Goal: Task Accomplishment & Management: Manage account settings

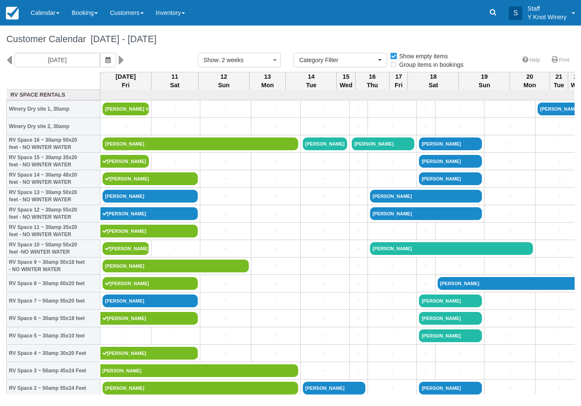
select select
click at [163, 307] on link "[PERSON_NAME]" at bounding box center [150, 301] width 95 height 13
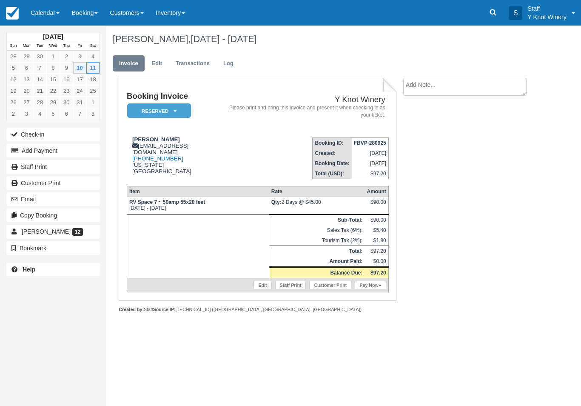
click at [56, 134] on button "Check-in" at bounding box center [53, 135] width 94 height 14
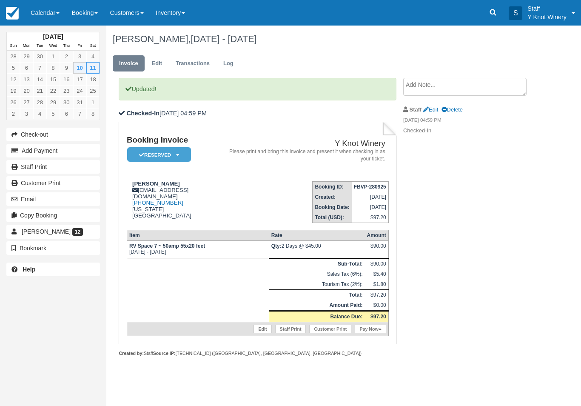
click at [375, 333] on link "Pay Now" at bounding box center [370, 329] width 31 height 9
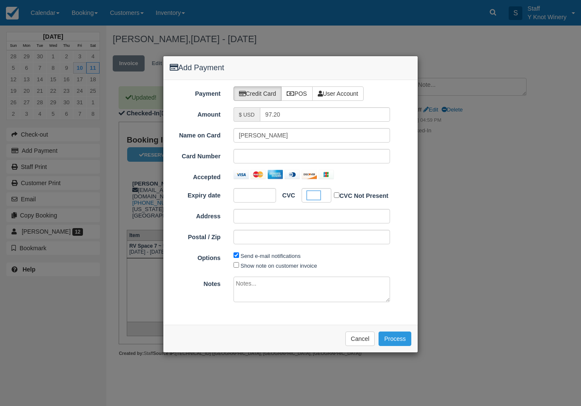
click at [264, 264] on label "Show note on customer invoice" at bounding box center [279, 266] width 77 height 6
click at [239, 264] on input "Show note on customer invoice" at bounding box center [237, 265] width 6 height 6
checkbox input "true"
click at [397, 338] on button "Process" at bounding box center [395, 339] width 33 height 14
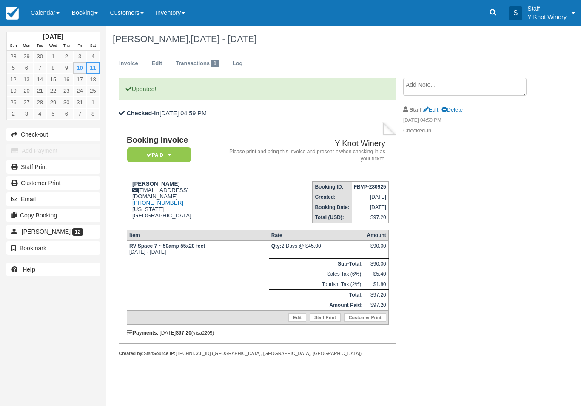
click at [43, 10] on link "Calendar" at bounding box center [45, 13] width 41 height 26
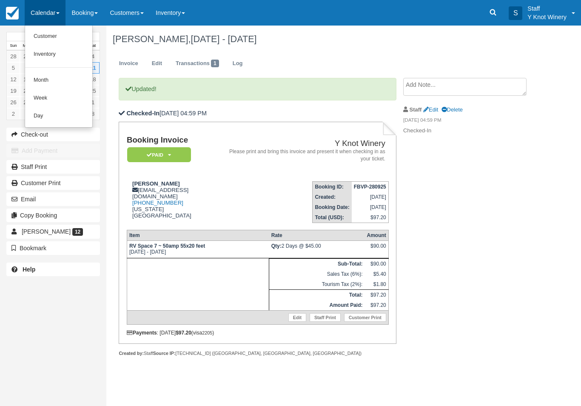
click at [39, 39] on link "Customer" at bounding box center [58, 37] width 67 height 18
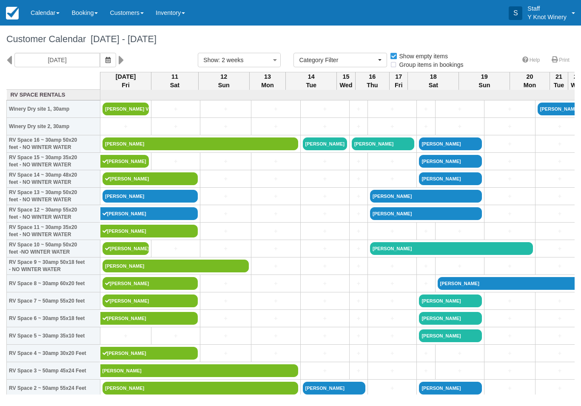
select select
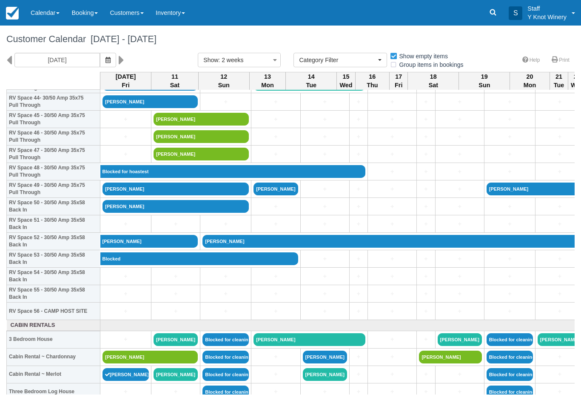
scroll to position [794, 0]
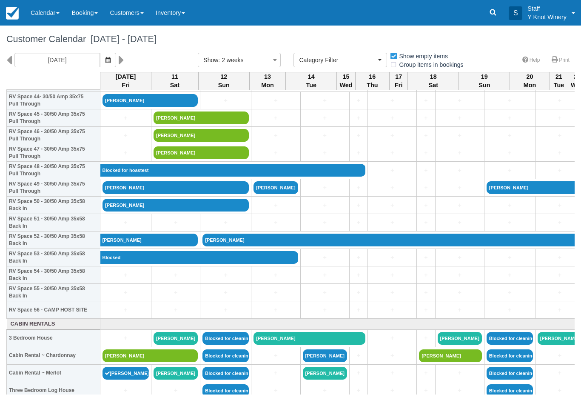
click at [46, 15] on link "Calendar" at bounding box center [45, 13] width 41 height 26
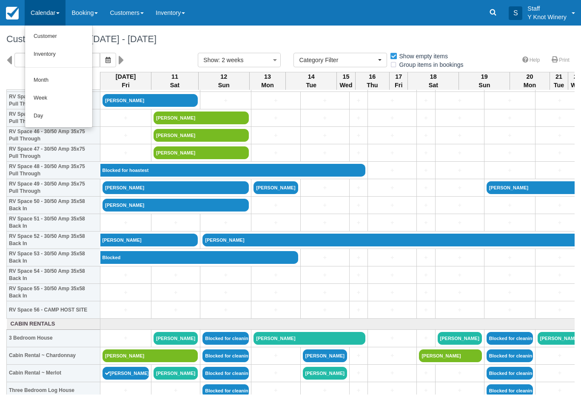
click at [45, 38] on link "Customer" at bounding box center [58, 37] width 67 height 18
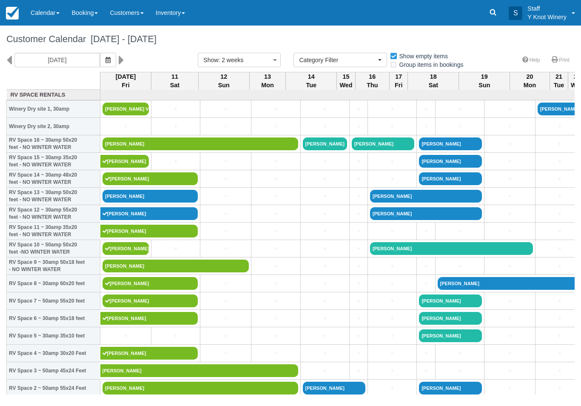
select select
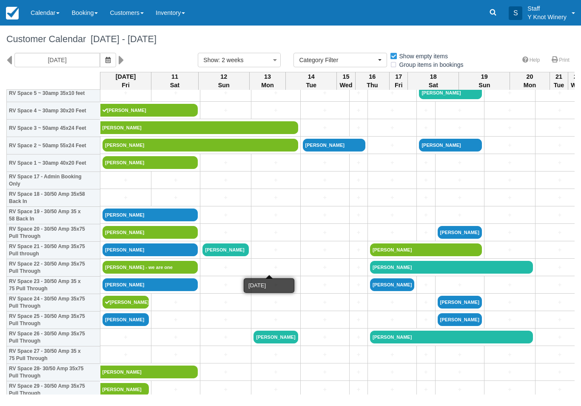
scroll to position [243, 0]
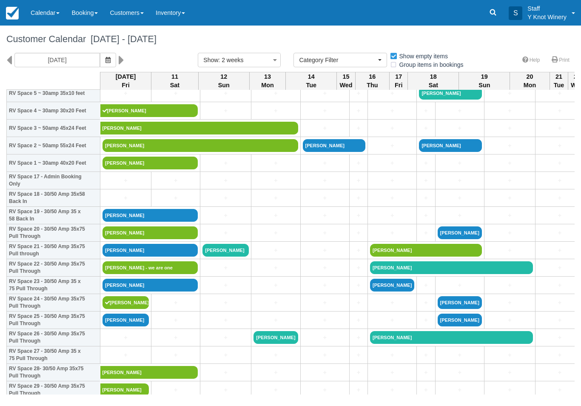
click at [179, 222] on link "[PERSON_NAME]" at bounding box center [150, 215] width 95 height 13
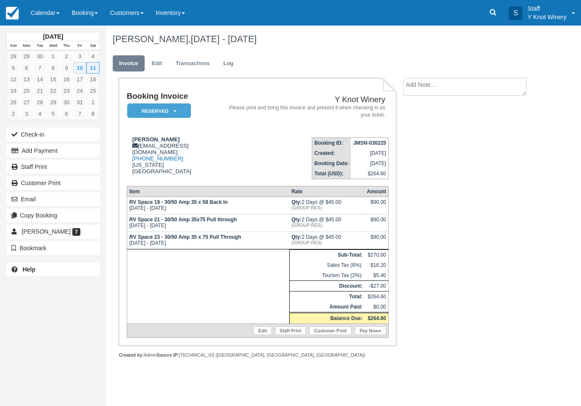
click at [32, 135] on button "Check-in" at bounding box center [53, 135] width 94 height 14
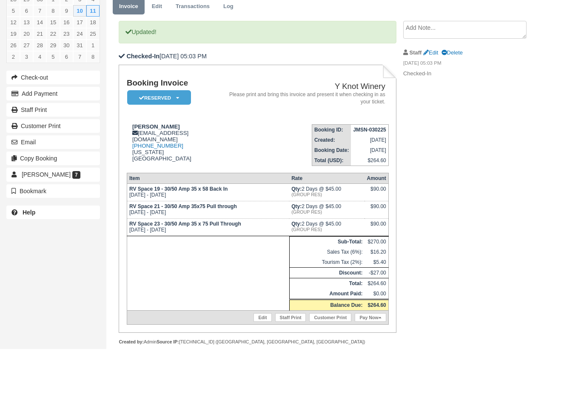
scroll to position [16, 0]
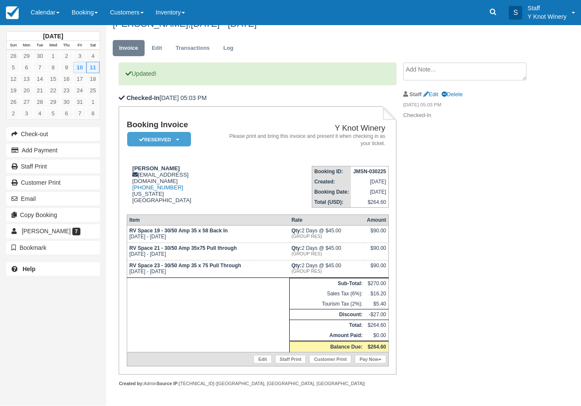
click at [369, 364] on link "Pay Now" at bounding box center [370, 359] width 31 height 9
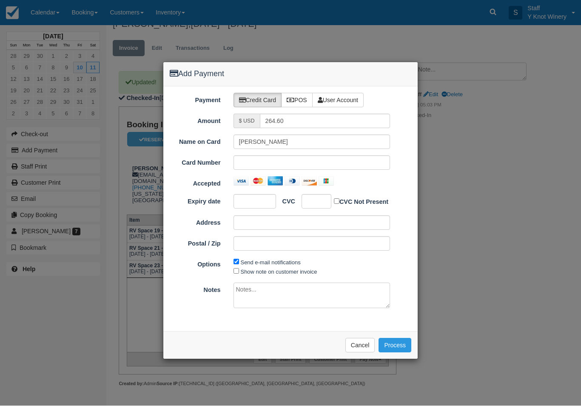
click at [267, 157] on div at bounding box center [312, 163] width 157 height 14
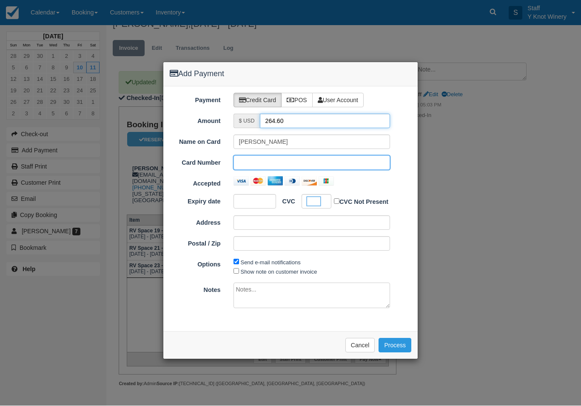
click at [295, 120] on input "264.60" at bounding box center [325, 121] width 131 height 14
type input "2"
type input "88.20"
click at [276, 269] on label "Show note on customer invoice" at bounding box center [279, 272] width 77 height 6
click at [239, 269] on input "Show note on customer invoice" at bounding box center [237, 272] width 6 height 6
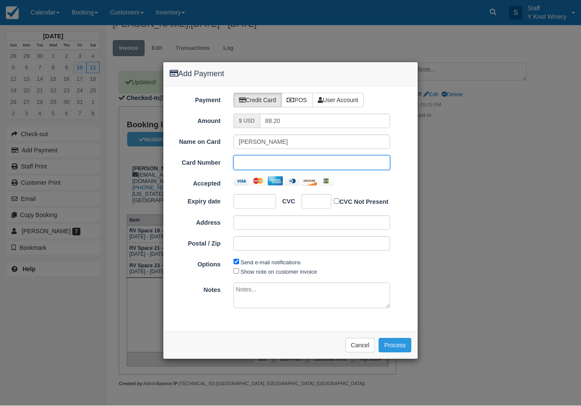
checkbox input "true"
click at [393, 341] on button "Process" at bounding box center [395, 345] width 33 height 14
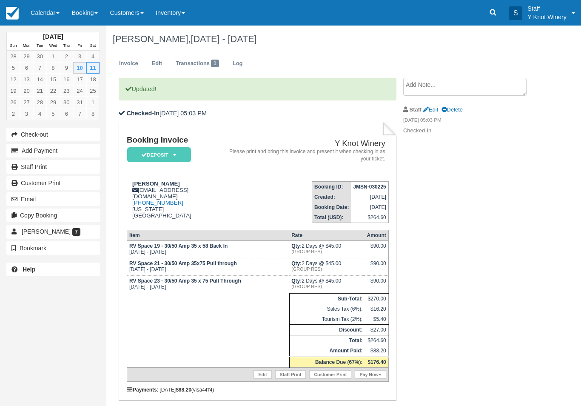
click at [445, 86] on textarea at bounding box center [465, 87] width 123 height 18
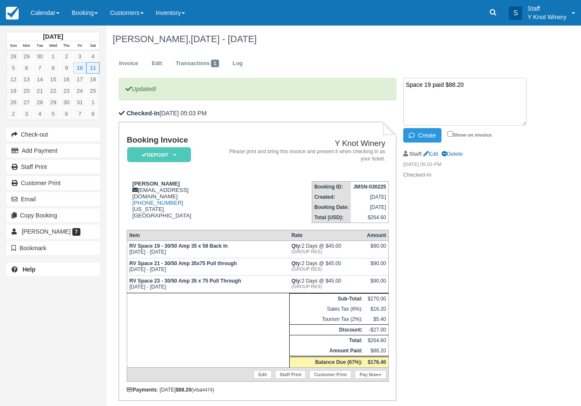
type textarea "Space 19 paid $88.20"
click at [420, 136] on button "Create" at bounding box center [423, 135] width 38 height 14
click at [48, 15] on link "Calendar" at bounding box center [45, 13] width 41 height 26
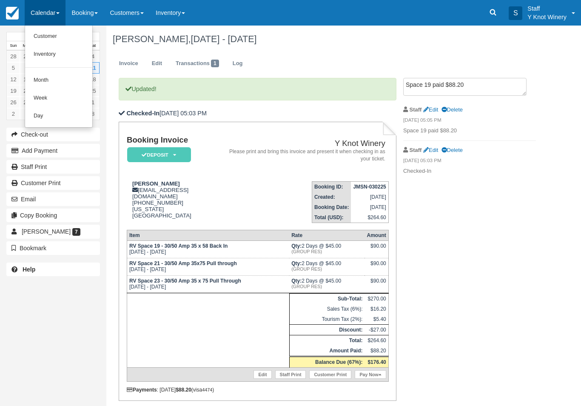
click at [47, 36] on link "Customer" at bounding box center [58, 37] width 67 height 18
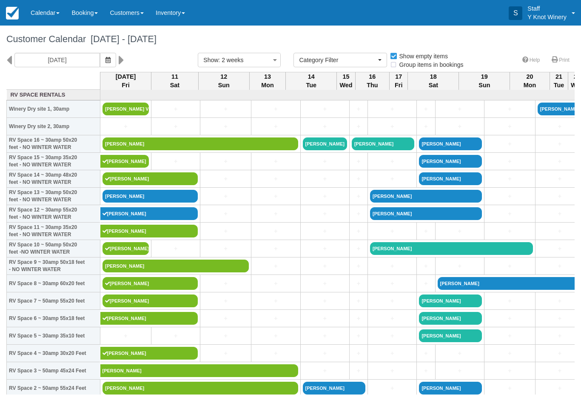
select select
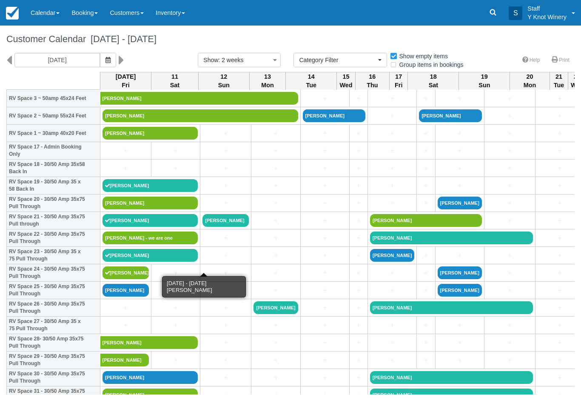
scroll to position [273, 0]
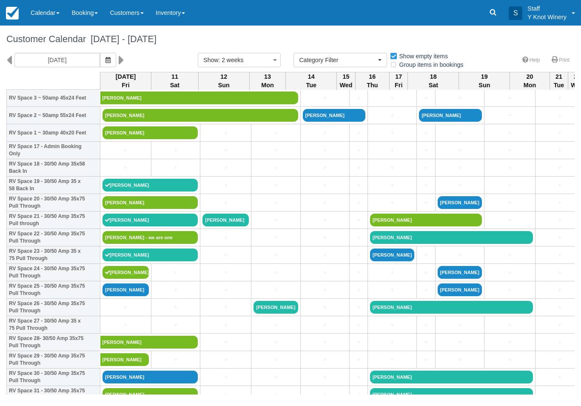
click at [123, 296] on link "[PERSON_NAME]" at bounding box center [126, 289] width 46 height 13
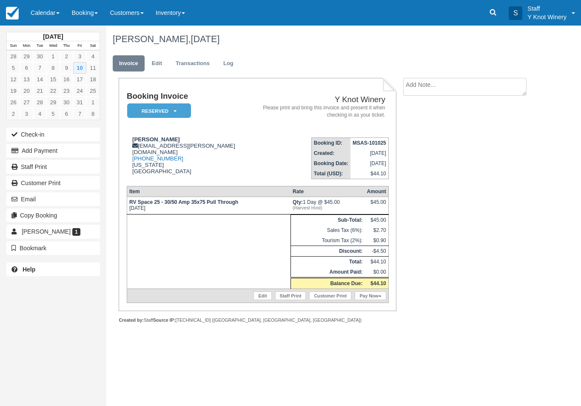
click at [34, 136] on button "Check-in" at bounding box center [53, 135] width 94 height 14
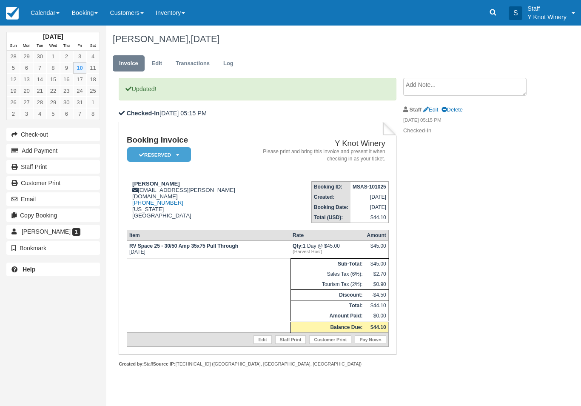
click at [375, 344] on link "Pay Now" at bounding box center [370, 339] width 31 height 9
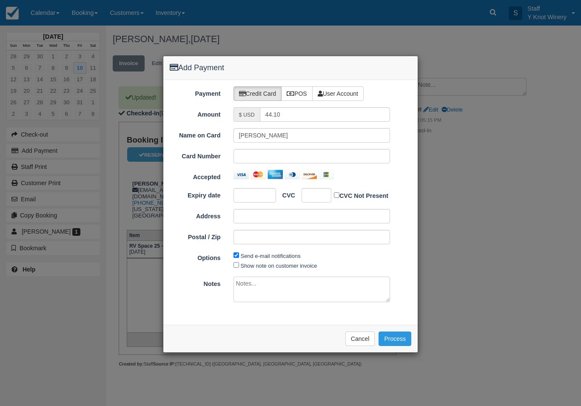
click at [260, 151] on div at bounding box center [312, 156] width 157 height 14
click at [275, 266] on label "Show note on customer invoice" at bounding box center [279, 266] width 77 height 6
click at [239, 266] on input "Show note on customer invoice" at bounding box center [237, 265] width 6 height 6
checkbox input "true"
click at [400, 341] on button "Process" at bounding box center [395, 339] width 33 height 14
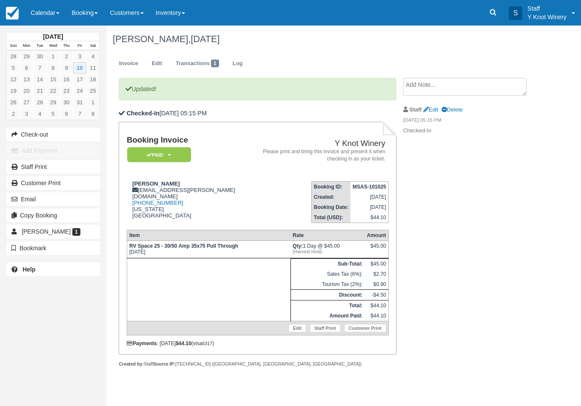
click at [43, 13] on link "Calendar" at bounding box center [45, 13] width 41 height 26
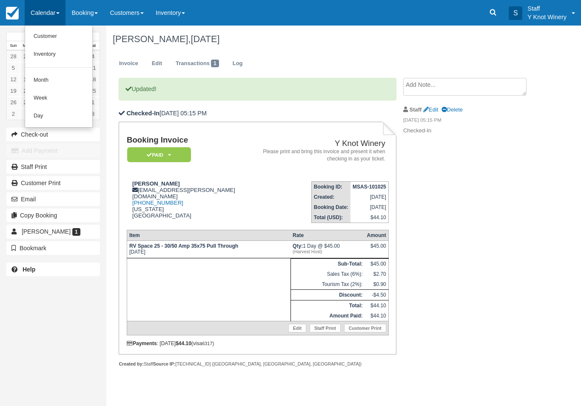
click at [42, 32] on link "Customer" at bounding box center [58, 37] width 67 height 18
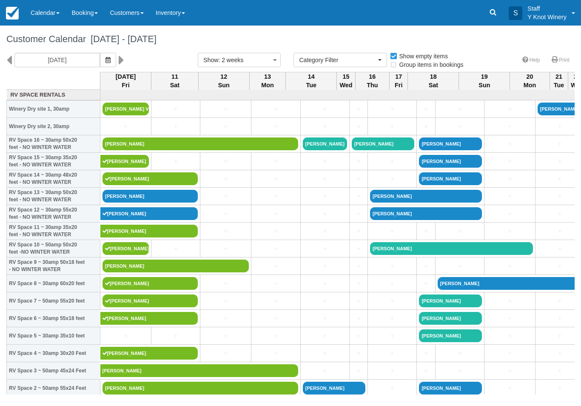
select select
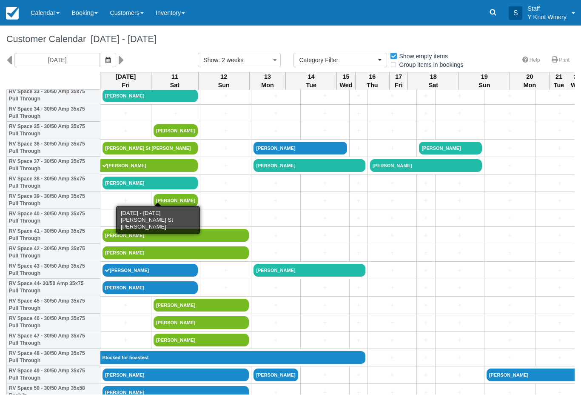
scroll to position [607, 0]
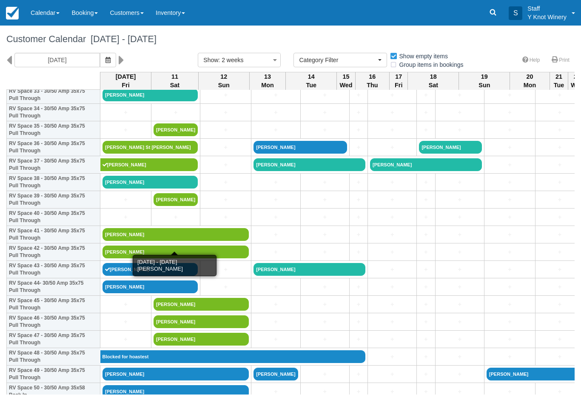
click at [197, 241] on link "[PERSON_NAME]" at bounding box center [176, 234] width 146 height 13
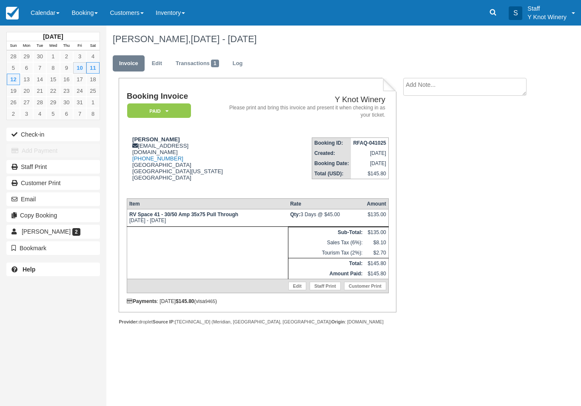
click at [297, 290] on link "Edit" at bounding box center [298, 286] width 18 height 9
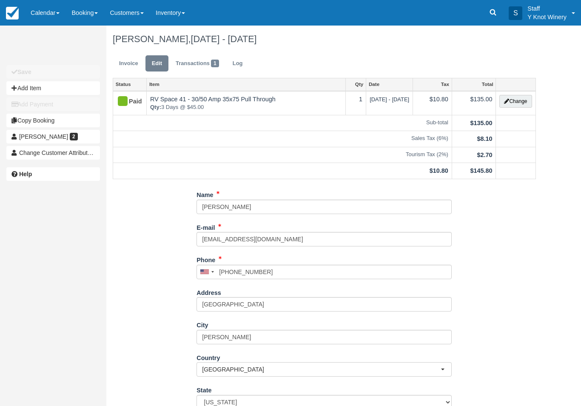
click at [514, 98] on button "Change" at bounding box center [516, 101] width 32 height 13
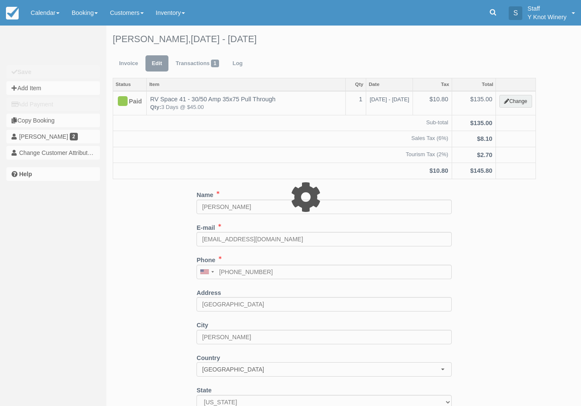
type input "135.00"
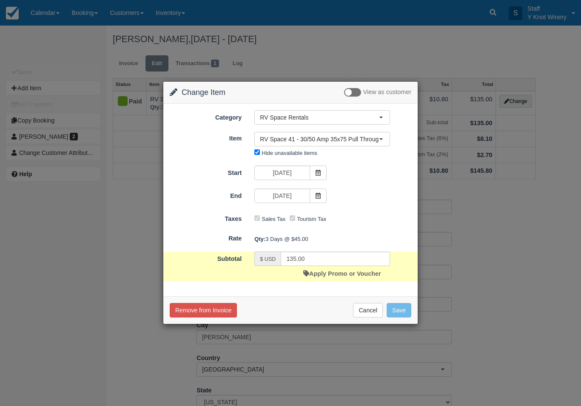
click at [320, 198] on icon at bounding box center [318, 196] width 6 height 6
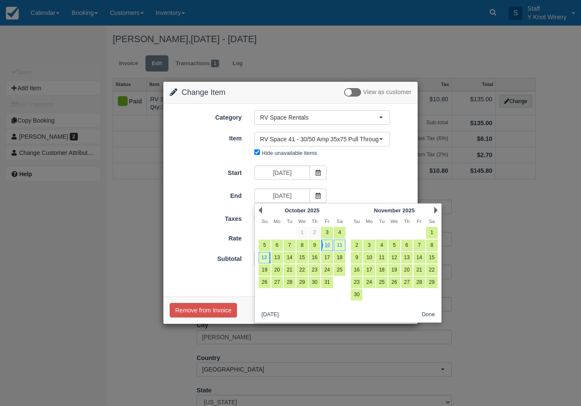
click at [344, 248] on link "11" at bounding box center [339, 245] width 11 height 11
type input "10/11/25"
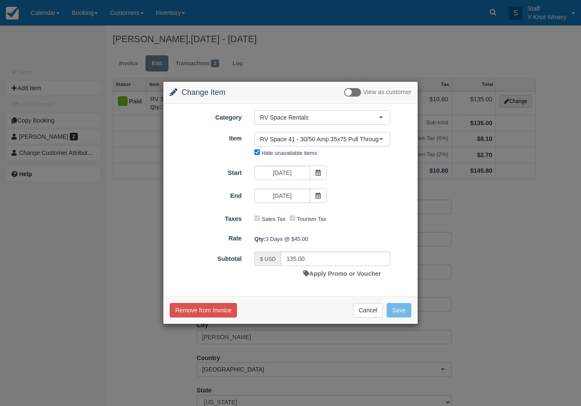
type input "90.00"
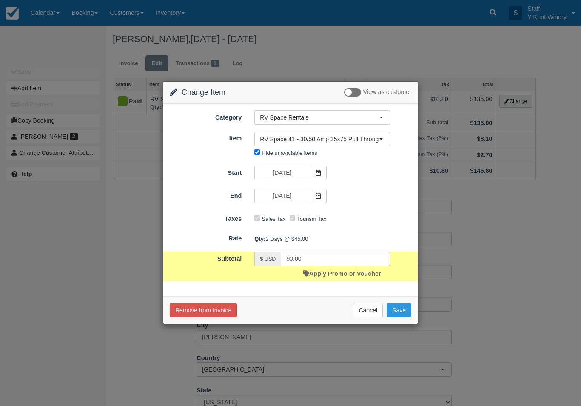
click at [399, 309] on button "Save" at bounding box center [399, 310] width 25 height 14
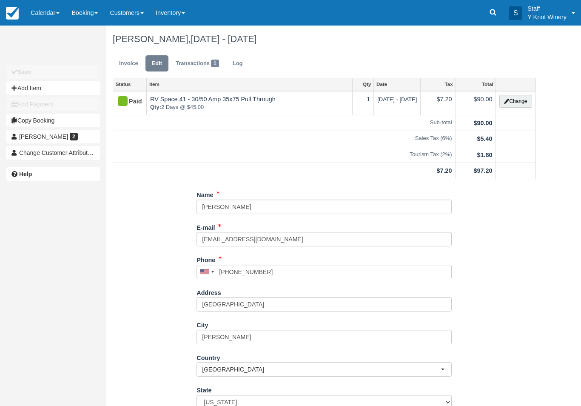
click at [129, 64] on link "Invoice" at bounding box center [129, 63] width 32 height 17
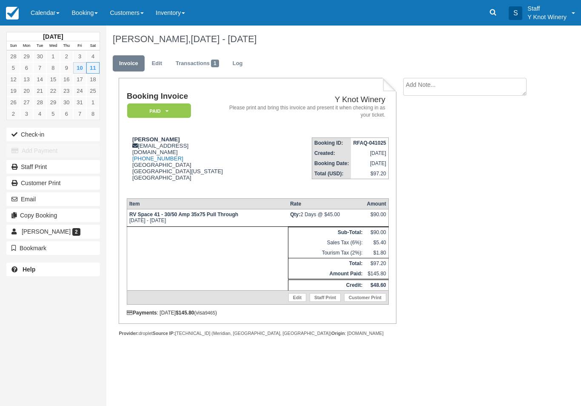
click at [48, 18] on link "Calendar" at bounding box center [45, 13] width 41 height 26
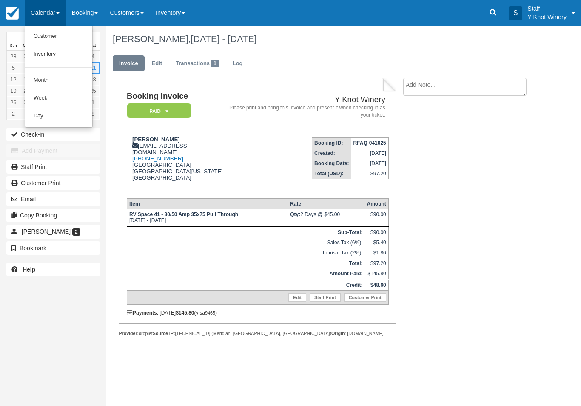
click at [63, 34] on link "Customer" at bounding box center [58, 37] width 67 height 18
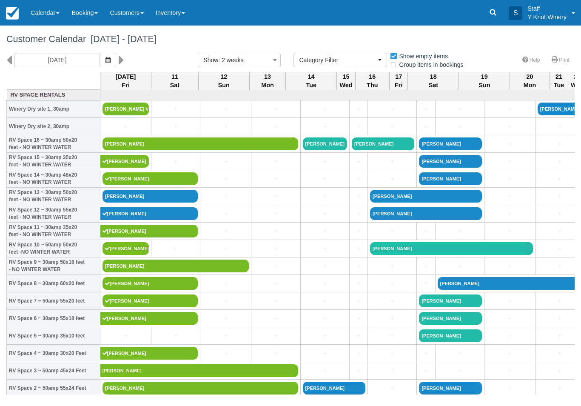
select select
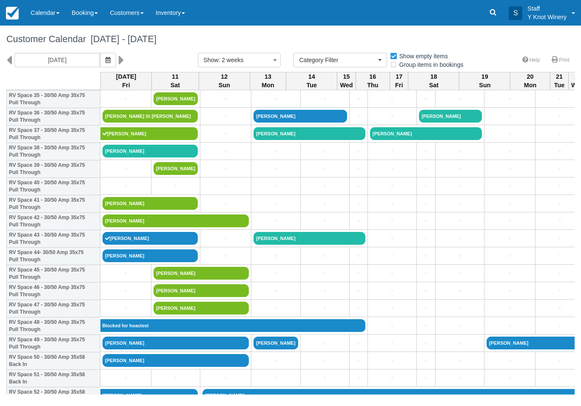
scroll to position [638, 0]
click at [209, 227] on link "[PERSON_NAME]" at bounding box center [176, 221] width 146 height 13
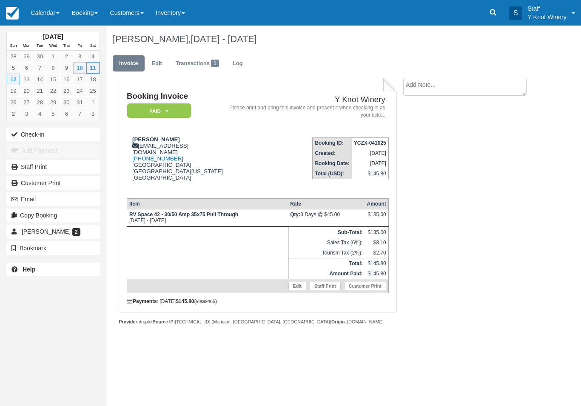
click at [289, 290] on link "Edit" at bounding box center [298, 286] width 18 height 9
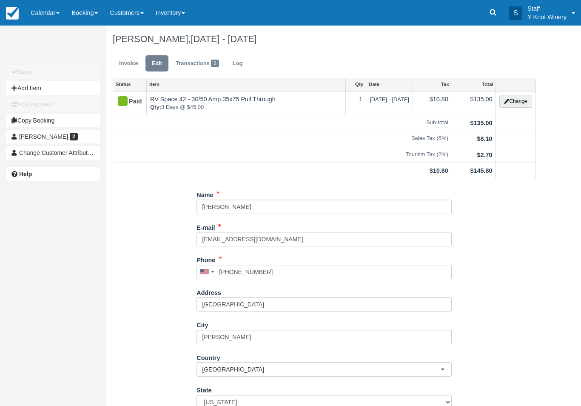
click at [514, 102] on button "Change" at bounding box center [516, 101] width 32 height 13
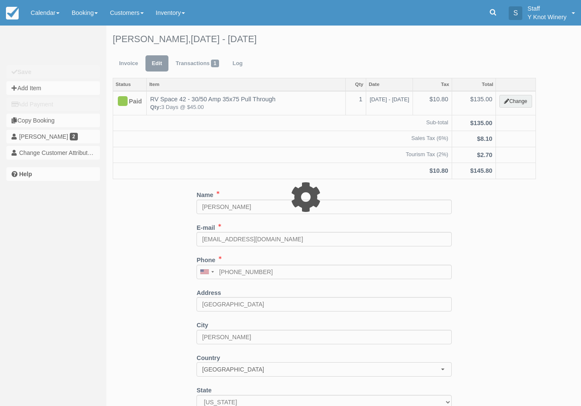
type input "135.00"
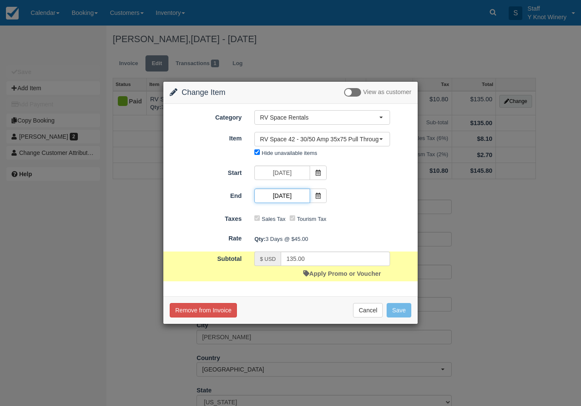
click at [309, 194] on input "10/12/25" at bounding box center [282, 196] width 55 height 14
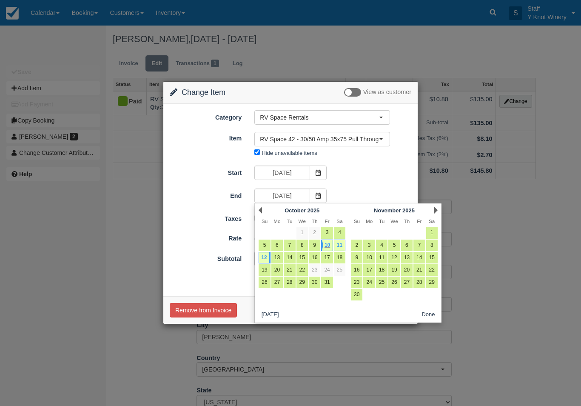
click at [344, 244] on link "11" at bounding box center [339, 245] width 11 height 11
type input "10/11/25"
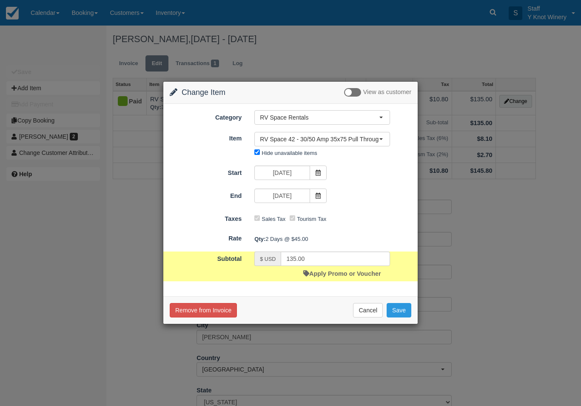
type input "90.00"
click at [399, 308] on button "Save" at bounding box center [399, 310] width 25 height 14
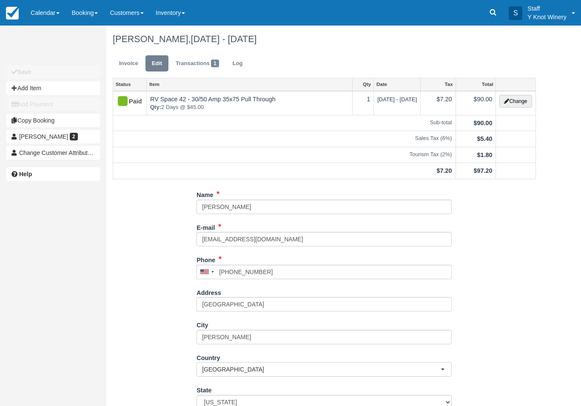
click at [45, 17] on link "Calendar" at bounding box center [45, 13] width 41 height 26
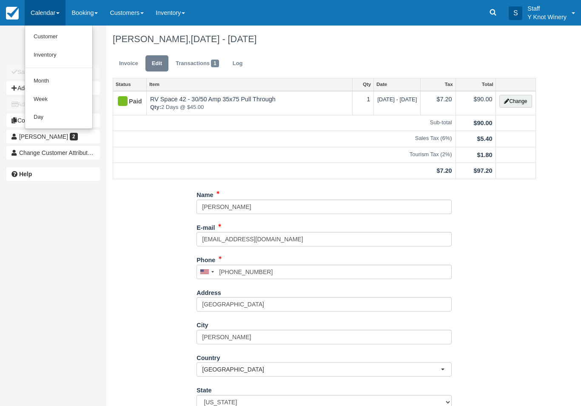
click at [44, 41] on link "Customer" at bounding box center [58, 37] width 67 height 18
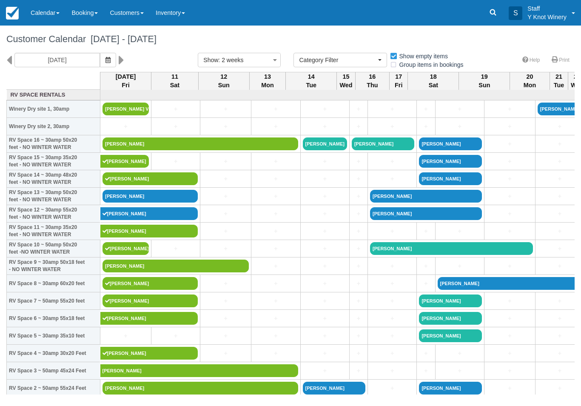
select select
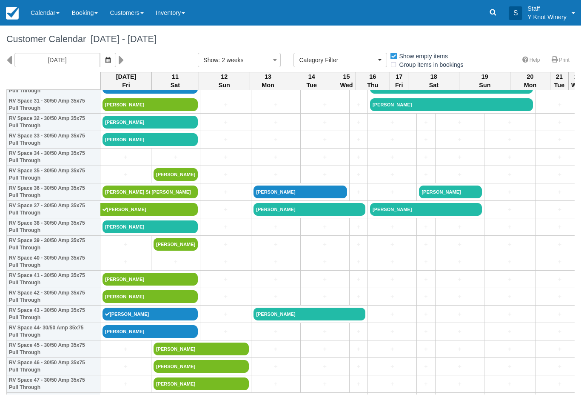
scroll to position [563, 0]
click at [157, 286] on link "[PERSON_NAME]" at bounding box center [150, 279] width 95 height 13
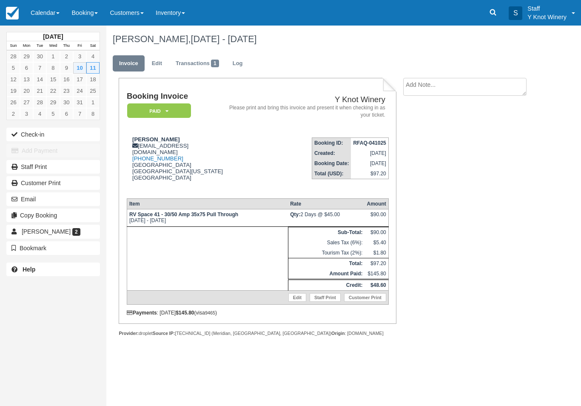
click at [200, 67] on link "Transactions 1" at bounding box center [197, 63] width 56 height 17
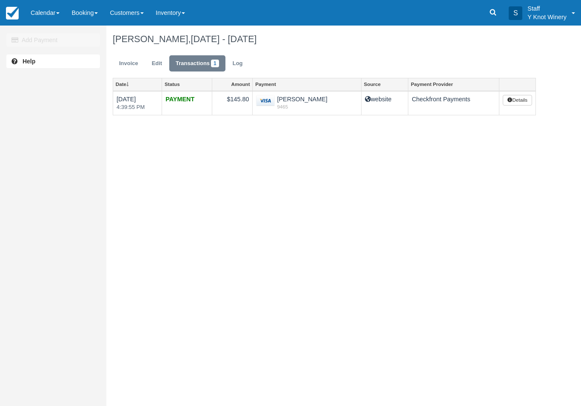
click at [131, 64] on link "Invoice" at bounding box center [129, 63] width 32 height 17
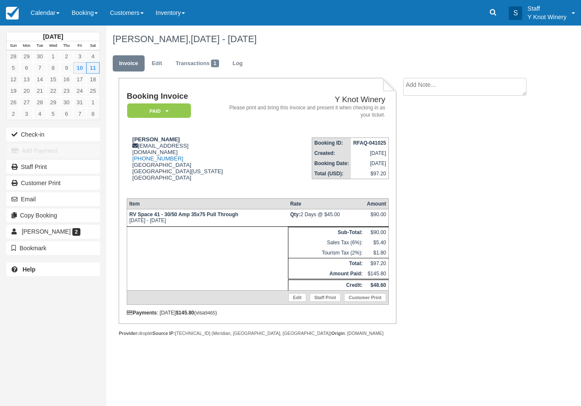
click at [38, 135] on button "Check-in" at bounding box center [53, 135] width 94 height 14
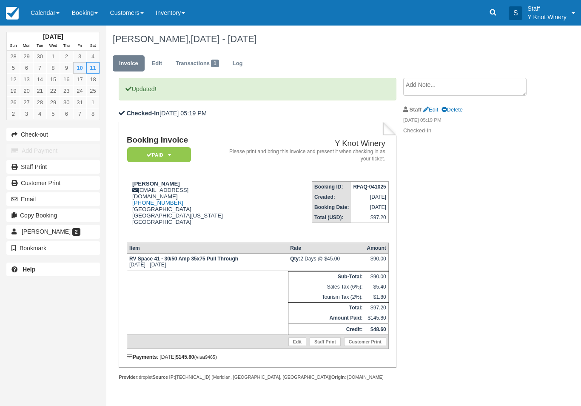
click at [44, 14] on link "Calendar" at bounding box center [45, 13] width 41 height 26
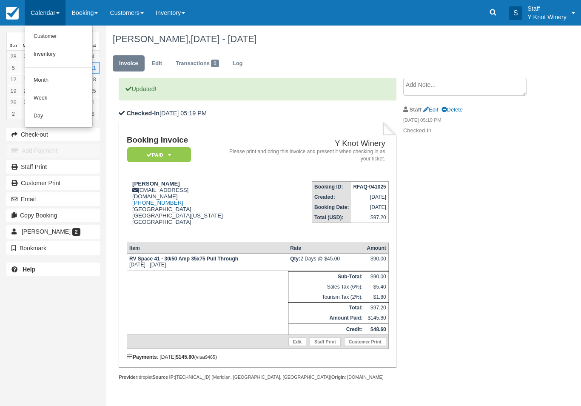
click at [43, 36] on link "Customer" at bounding box center [58, 37] width 67 height 18
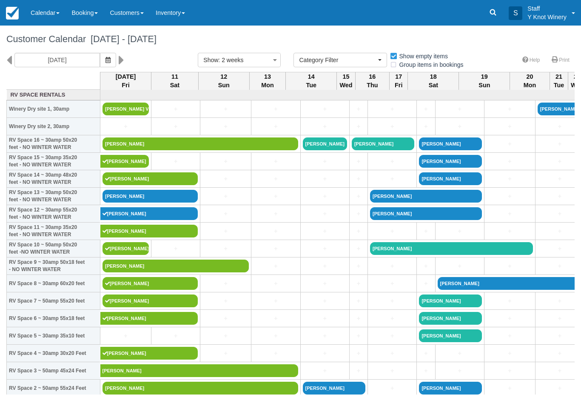
select select
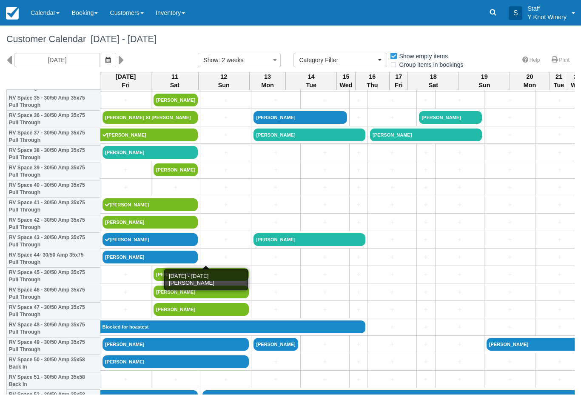
scroll to position [636, 0]
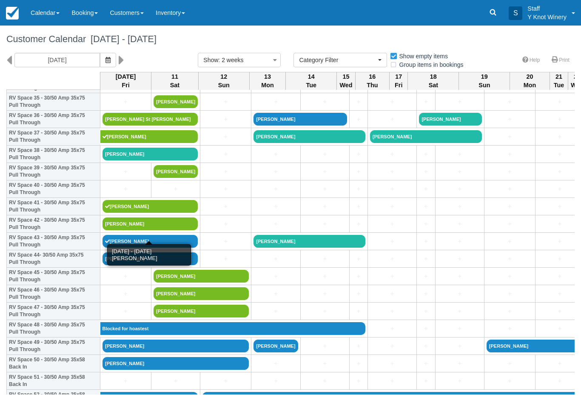
click at [148, 230] on link "[PERSON_NAME]" at bounding box center [150, 224] width 95 height 13
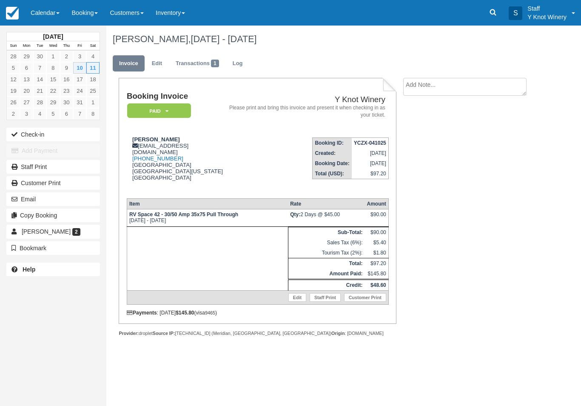
click at [39, 9] on link "Calendar" at bounding box center [45, 13] width 41 height 26
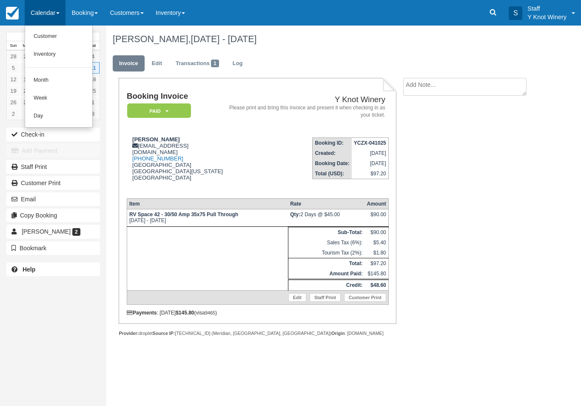
click at [43, 37] on link "Customer" at bounding box center [58, 37] width 67 height 18
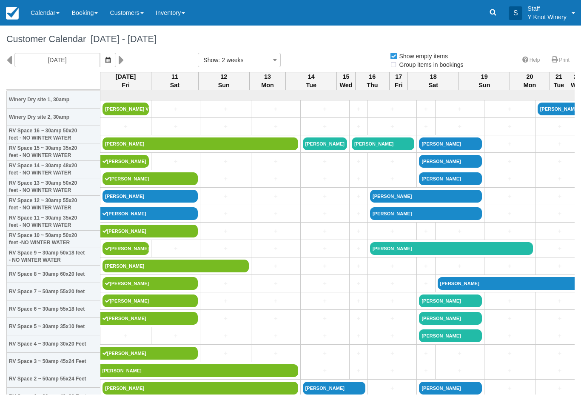
select select
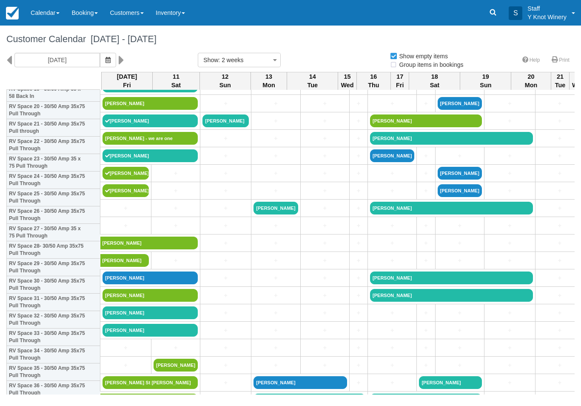
select select
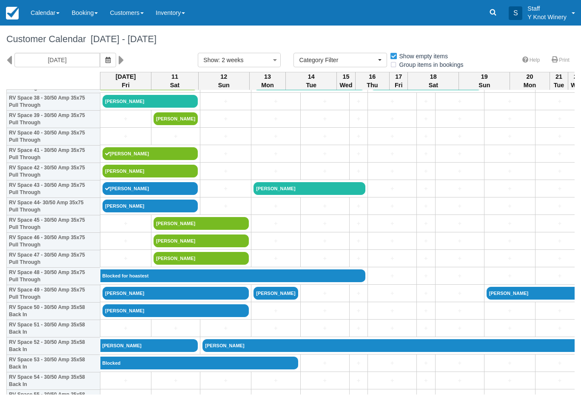
scroll to position [688, 0]
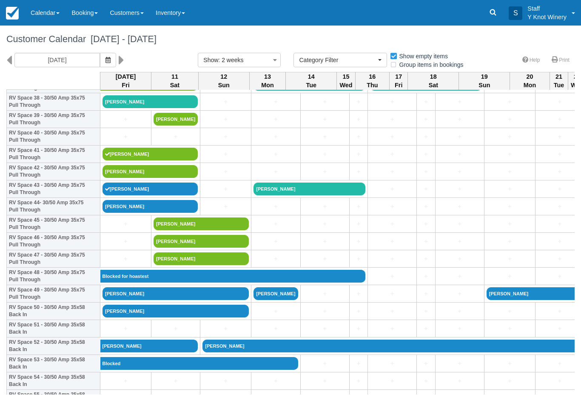
click at [143, 213] on link "[PERSON_NAME]" at bounding box center [150, 206] width 95 height 13
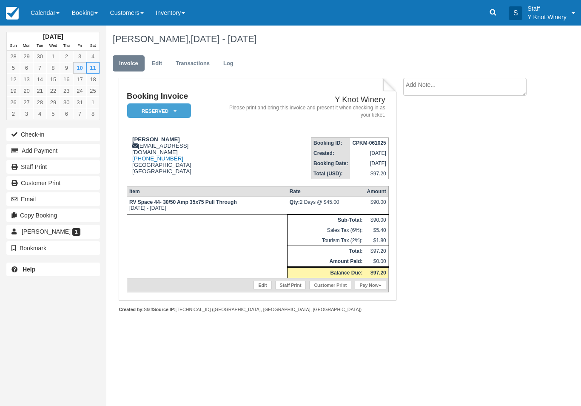
click at [35, 136] on button "Check-in" at bounding box center [53, 135] width 94 height 14
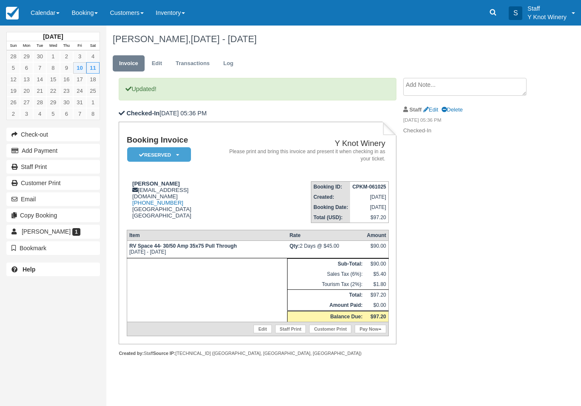
click at [372, 333] on link "Pay Now" at bounding box center [370, 329] width 31 height 9
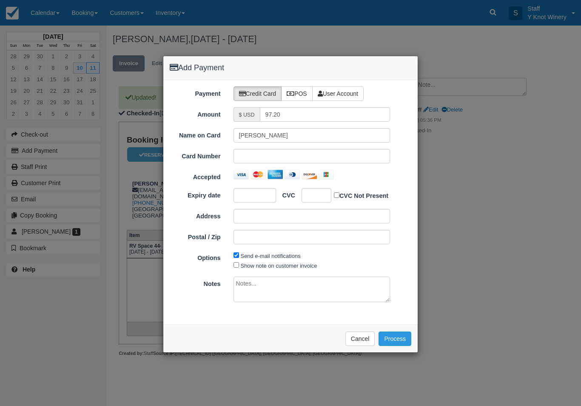
click at [365, 341] on button "Cancel" at bounding box center [361, 339] width 30 height 14
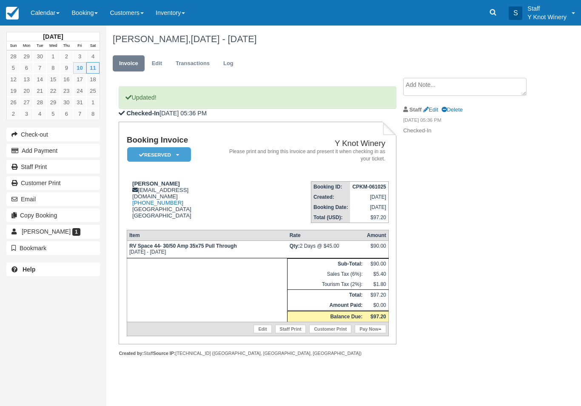
click at [38, 15] on link "Calendar" at bounding box center [45, 13] width 41 height 26
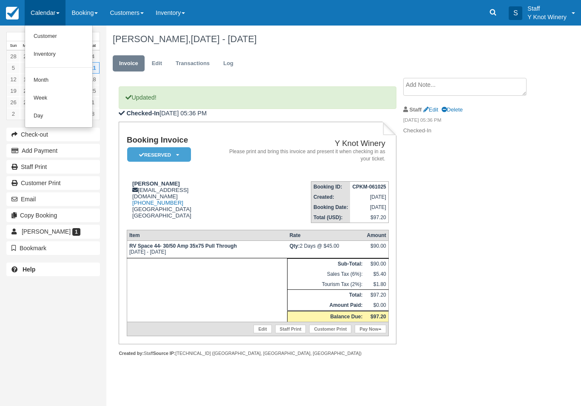
click at [60, 34] on link "Customer" at bounding box center [58, 37] width 67 height 18
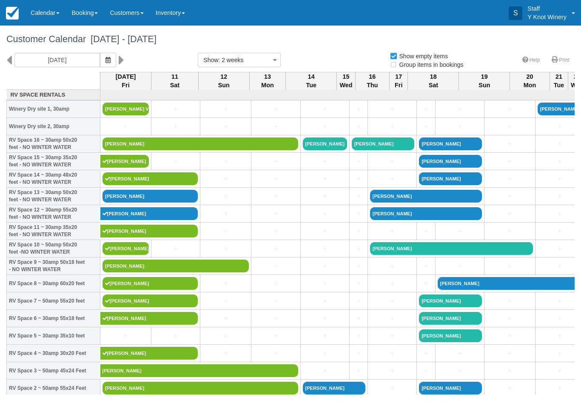
select select
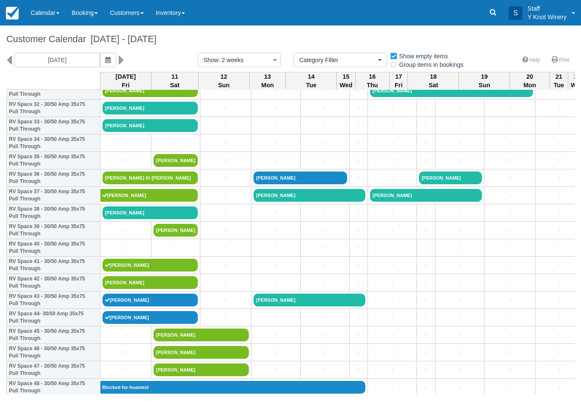
scroll to position [577, 0]
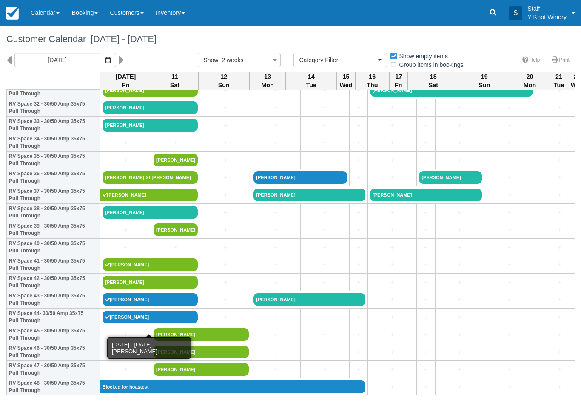
click at [139, 324] on link "[PERSON_NAME]" at bounding box center [150, 317] width 95 height 13
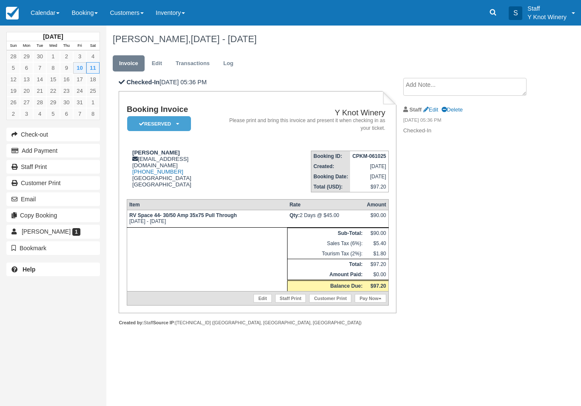
click at [261, 303] on link "Edit" at bounding box center [263, 298] width 18 height 9
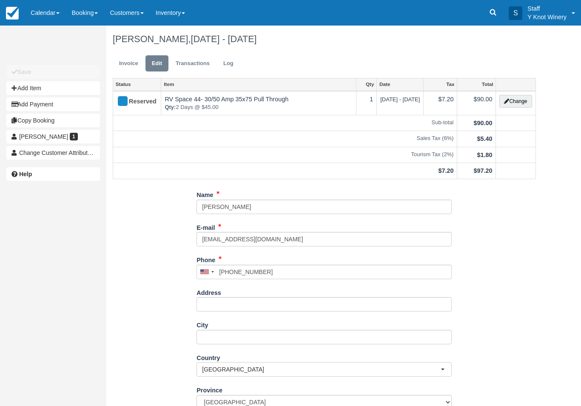
click at [509, 100] on button "Change" at bounding box center [516, 101] width 32 height 13
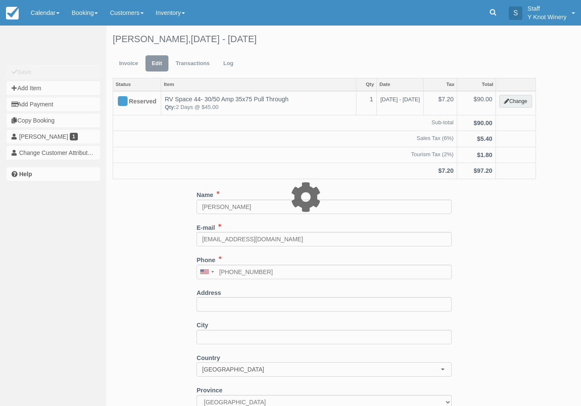
type input "90.00"
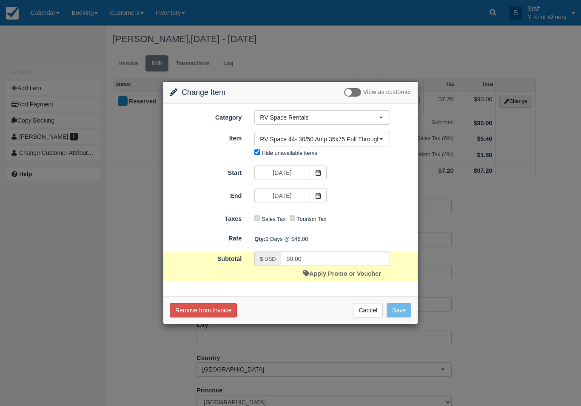
click at [342, 138] on span "RV Space 44- 30/50 Amp 35x75 Pull Through" at bounding box center [319, 139] width 119 height 9
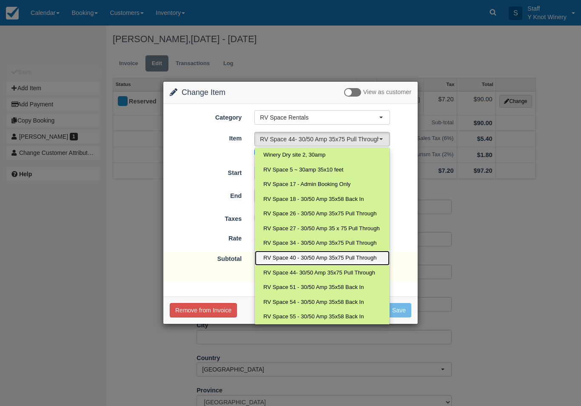
click at [303, 255] on span "RV Space 40 - 30/50 Amp 35x75 Pull Through" at bounding box center [319, 258] width 113 height 8
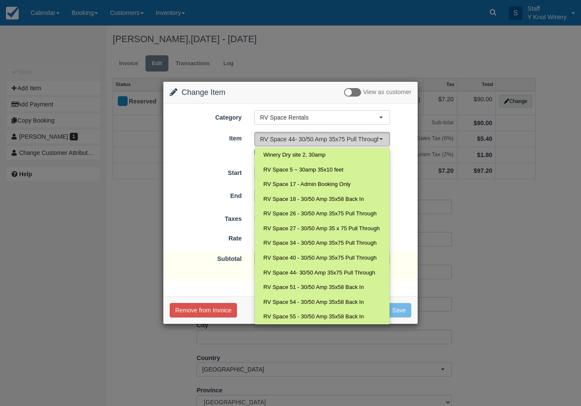
select select "92"
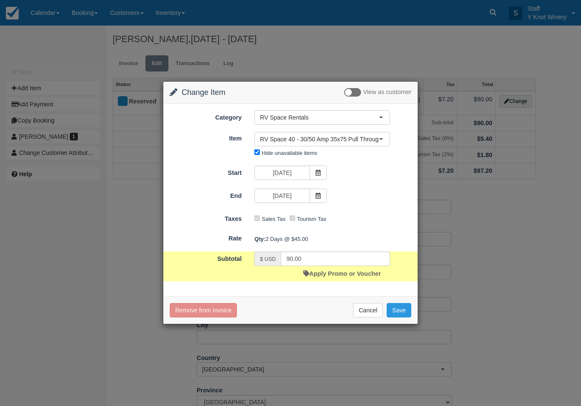
click at [400, 310] on button "Save" at bounding box center [399, 310] width 25 height 14
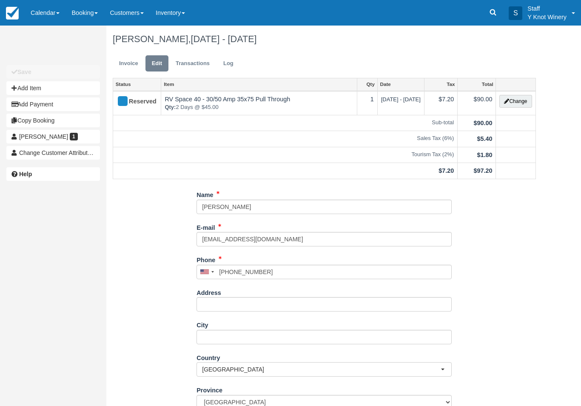
click at [129, 68] on link "Invoice" at bounding box center [129, 63] width 32 height 17
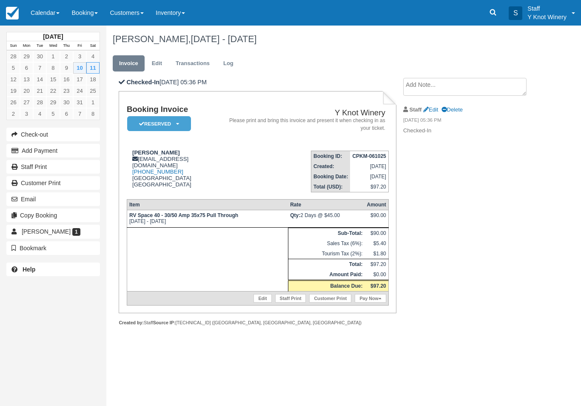
click at [372, 303] on link "Pay Now" at bounding box center [370, 298] width 31 height 9
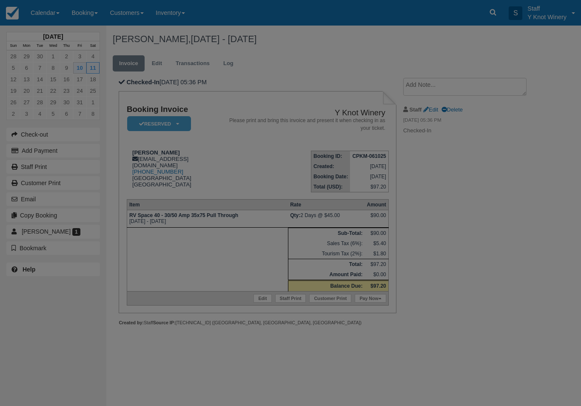
type input "[DATE]"
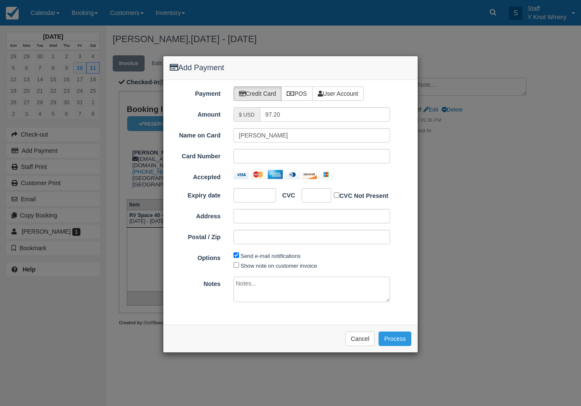
click at [299, 90] on label "POS" at bounding box center [296, 93] width 31 height 14
radio input "true"
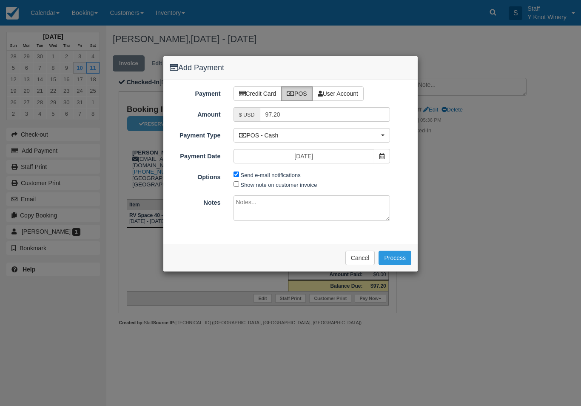
click at [401, 253] on button "Process" at bounding box center [395, 258] width 33 height 14
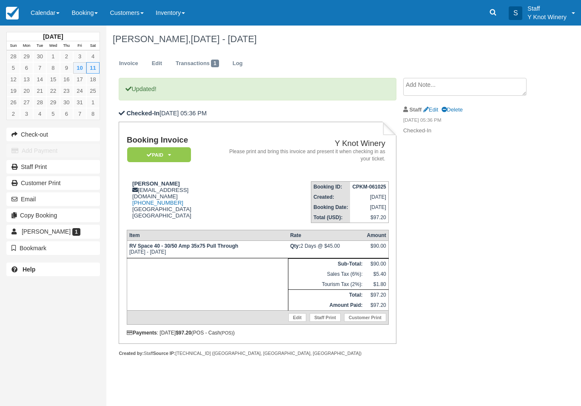
click at [126, 63] on link "Invoice" at bounding box center [129, 63] width 32 height 17
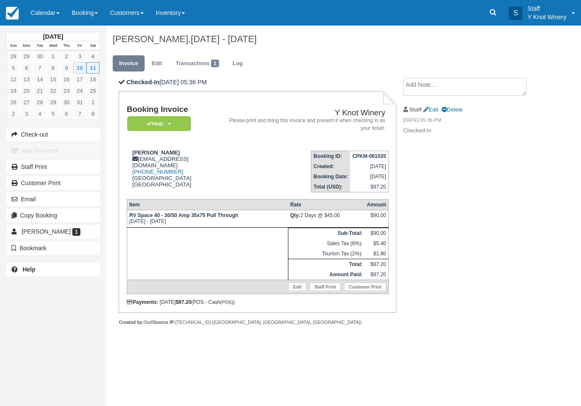
click at [32, 17] on link "Calendar" at bounding box center [45, 13] width 41 height 26
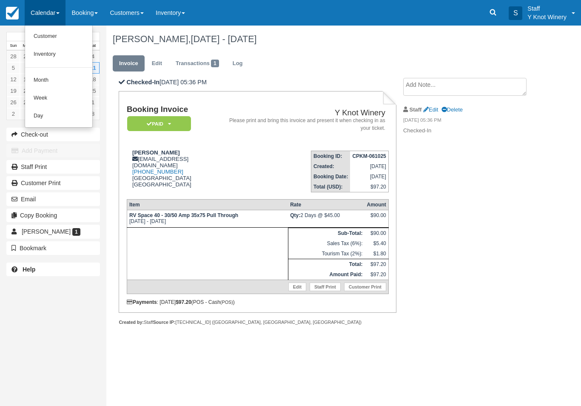
click at [55, 37] on link "Customer" at bounding box center [58, 37] width 67 height 18
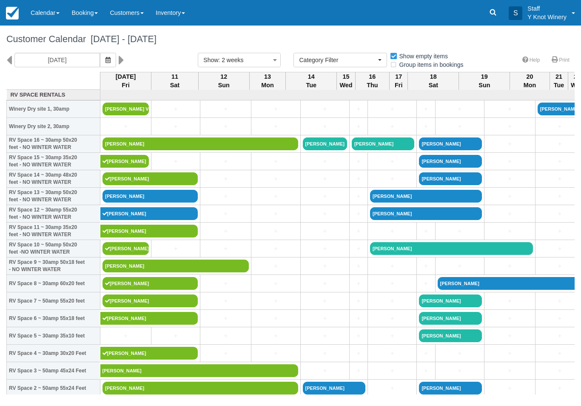
select select
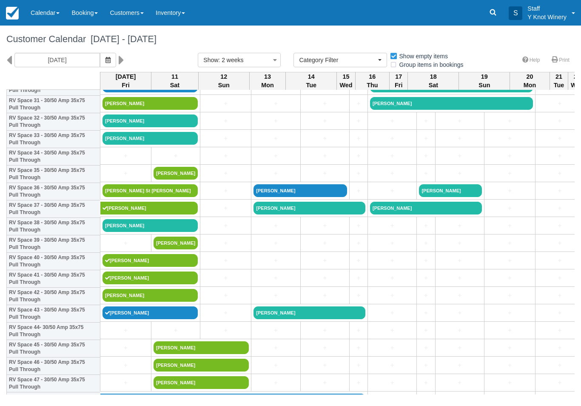
scroll to position [564, 0]
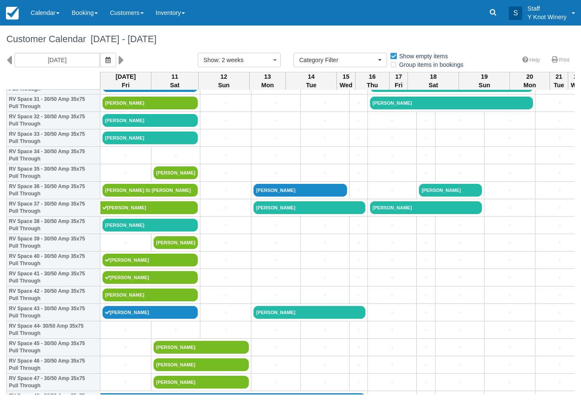
click at [140, 266] on link "[PERSON_NAME]" at bounding box center [150, 260] width 95 height 13
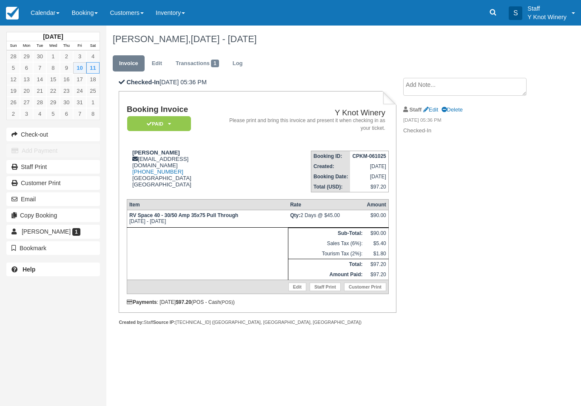
click at [295, 291] on link "Edit" at bounding box center [298, 287] width 18 height 9
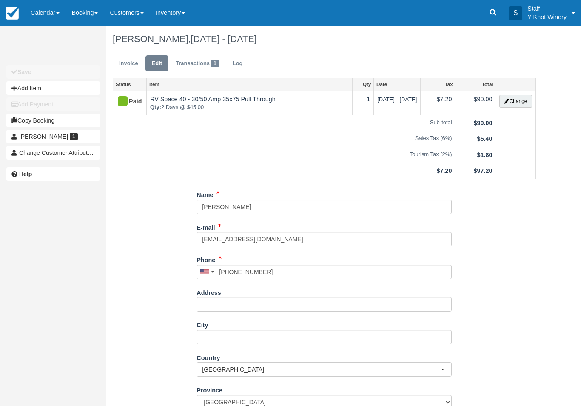
click at [516, 101] on button "Change" at bounding box center [516, 101] width 32 height 13
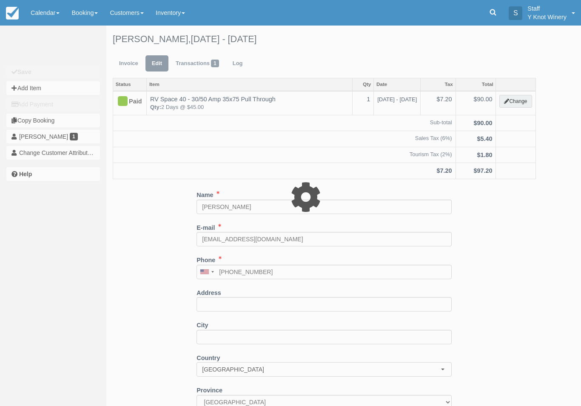
type input "90.00"
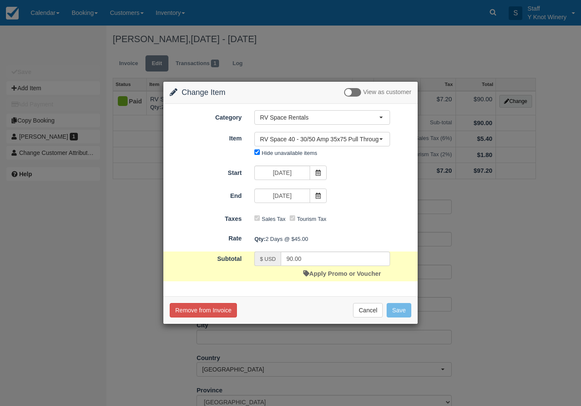
click at [316, 139] on span "RV Space 40 - 30/50 Amp 35x75 Pull Through" at bounding box center [319, 139] width 119 height 9
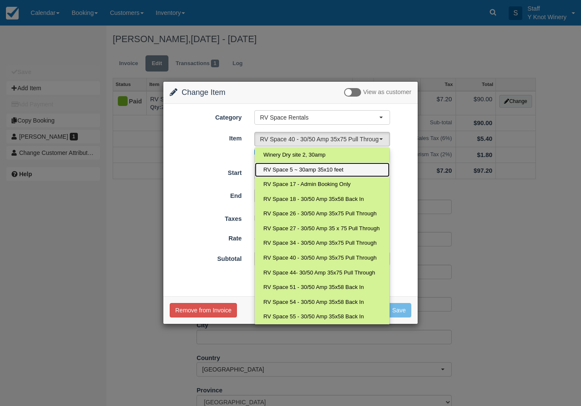
click at [321, 170] on span "RV Space 5 ~ 30amp 35x10 feet" at bounding box center [303, 170] width 80 height 8
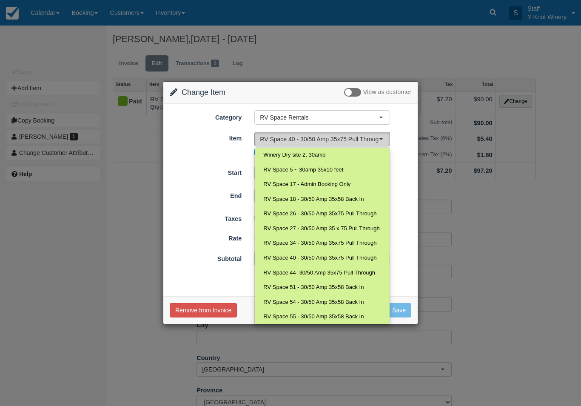
select select "15"
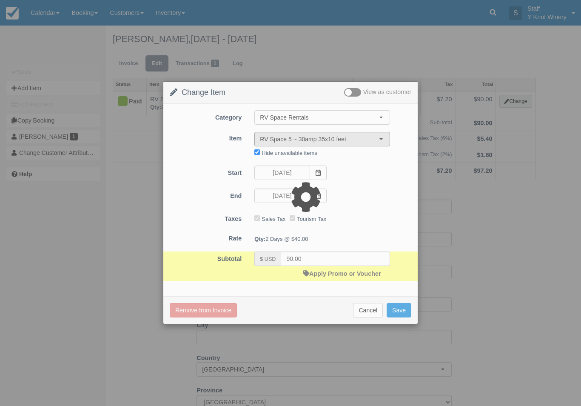
type input "80.00"
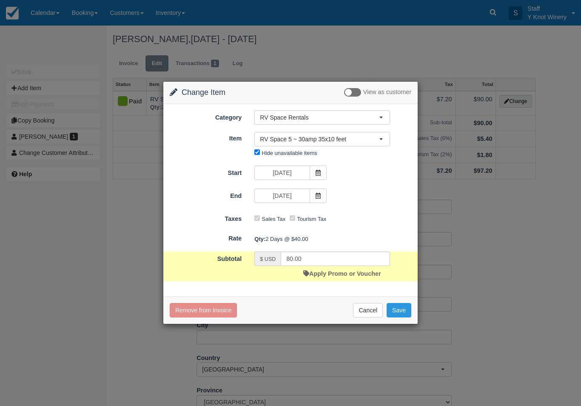
click at [401, 310] on button "Save" at bounding box center [399, 310] width 25 height 14
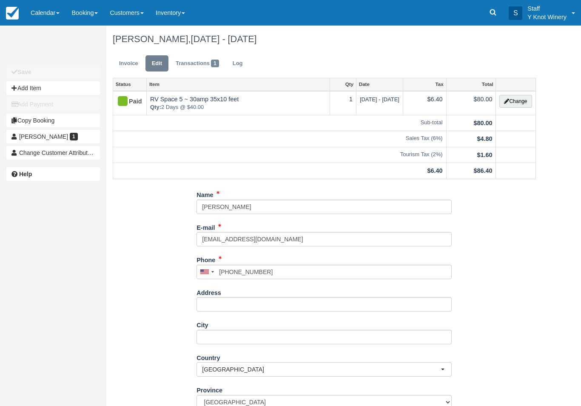
click at [127, 66] on link "Invoice" at bounding box center [129, 63] width 32 height 17
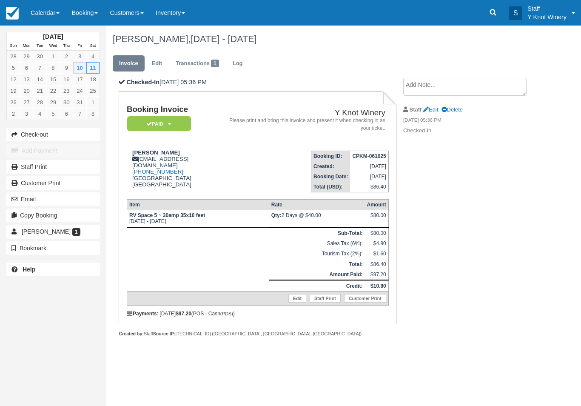
click at [36, 9] on link "Calendar" at bounding box center [45, 13] width 41 height 26
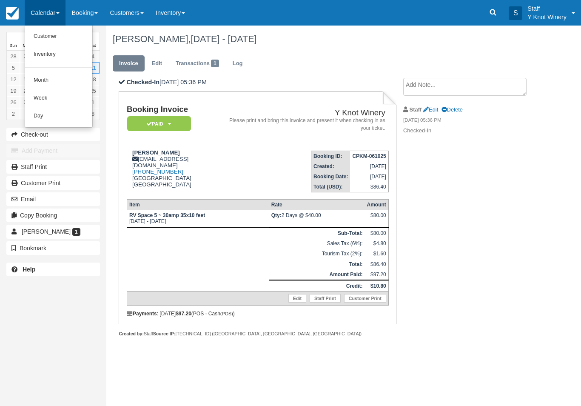
click at [54, 37] on link "Customer" at bounding box center [58, 37] width 67 height 18
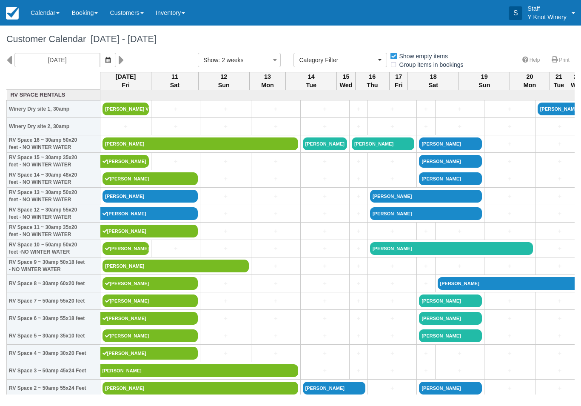
select select
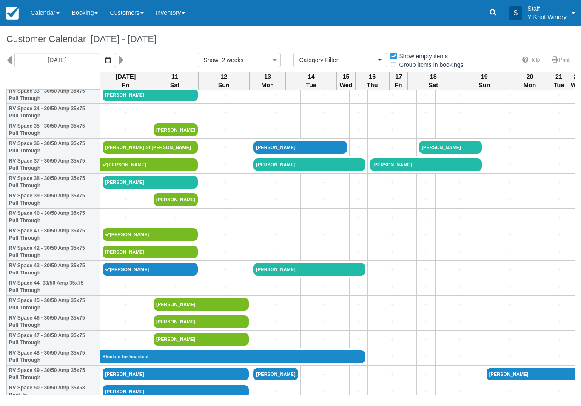
scroll to position [607, 0]
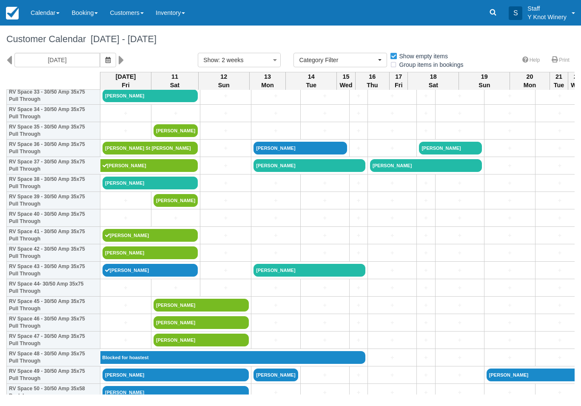
click at [126, 292] on link "+" at bounding box center [126, 287] width 46 height 9
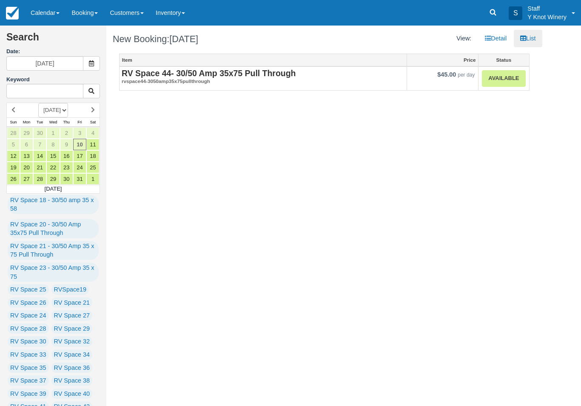
click at [498, 72] on link "Available" at bounding box center [503, 78] width 43 height 17
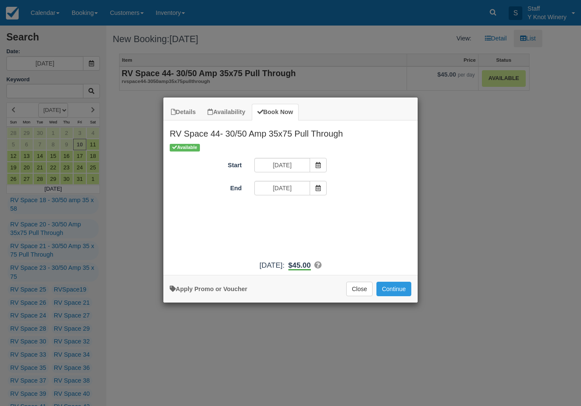
click at [320, 188] on icon "Item Modal" at bounding box center [318, 188] width 6 height 6
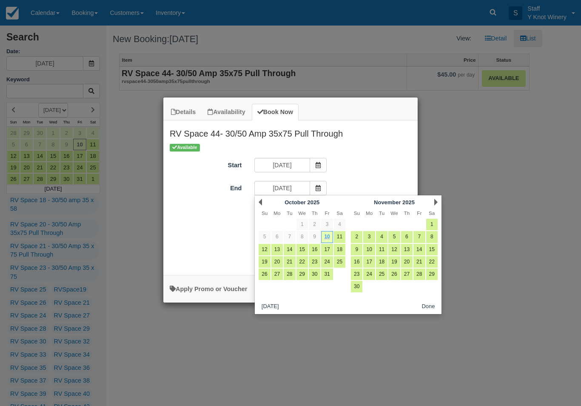
click at [315, 247] on link "16" at bounding box center [314, 249] width 11 height 11
type input "10/16/25"
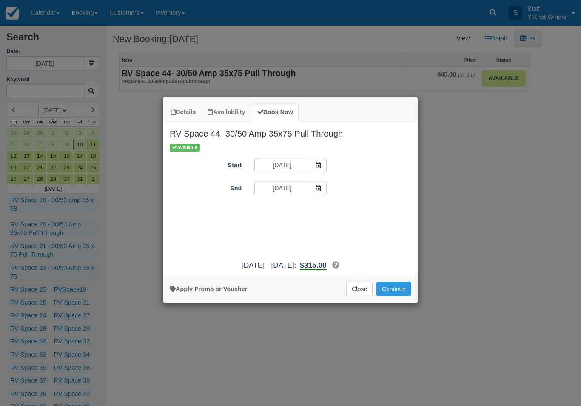
click at [395, 291] on button "Continue" at bounding box center [394, 289] width 35 height 14
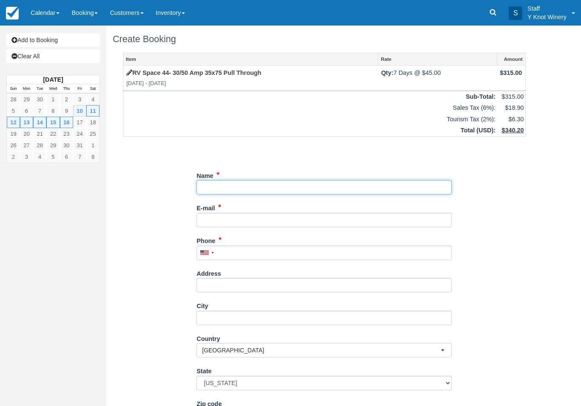
click at [219, 186] on input "Name" at bounding box center [324, 187] width 255 height 14
type input "Blocked for camp host"
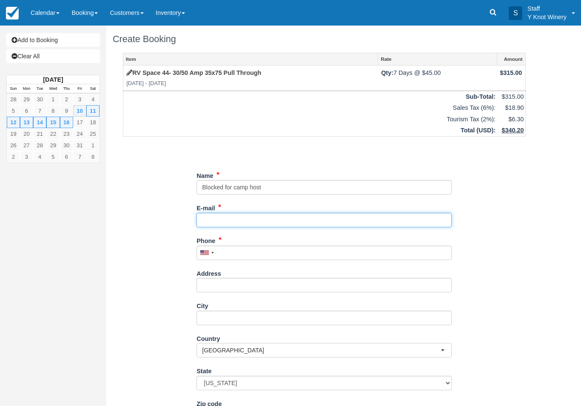
click at [231, 214] on input "E-mail" at bounding box center [324, 220] width 255 height 14
type input "[EMAIL_ADDRESS][DOMAIN_NAME]"
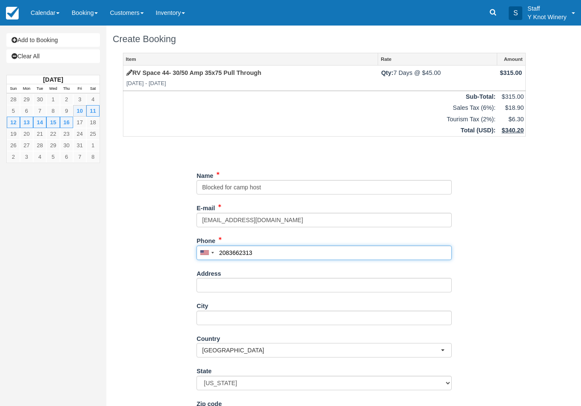
scroll to position [69, 0]
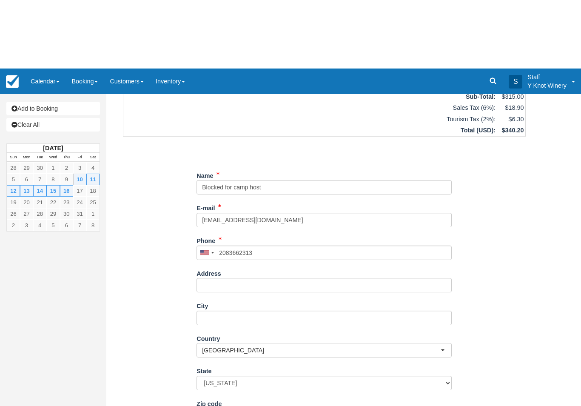
click at [212, 406] on button "Continue" at bounding box center [217, 409] width 41 height 14
type input "+12083662313"
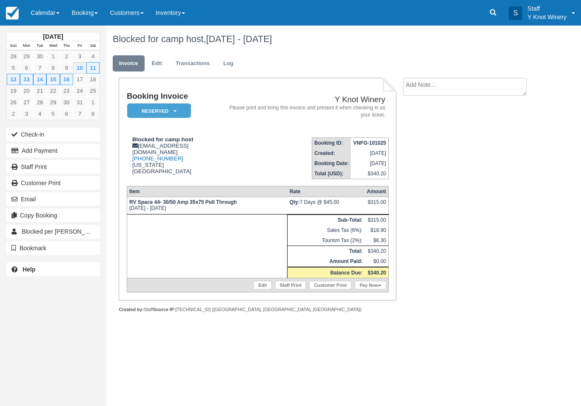
click at [43, 15] on link "Calendar" at bounding box center [45, 13] width 41 height 26
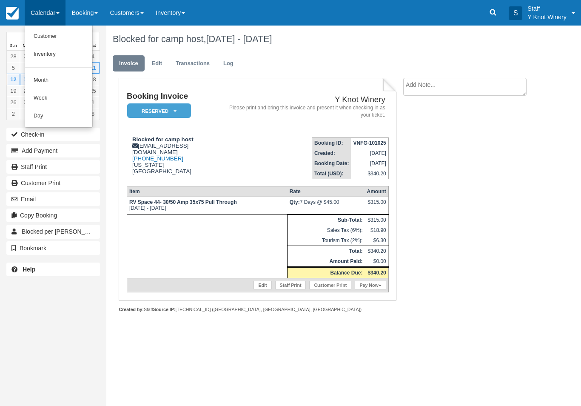
click at [52, 37] on link "Customer" at bounding box center [58, 37] width 67 height 18
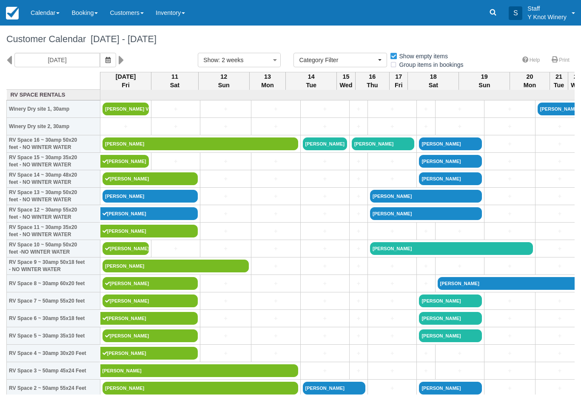
select select
click at [50, 12] on link "Calendar" at bounding box center [45, 13] width 41 height 26
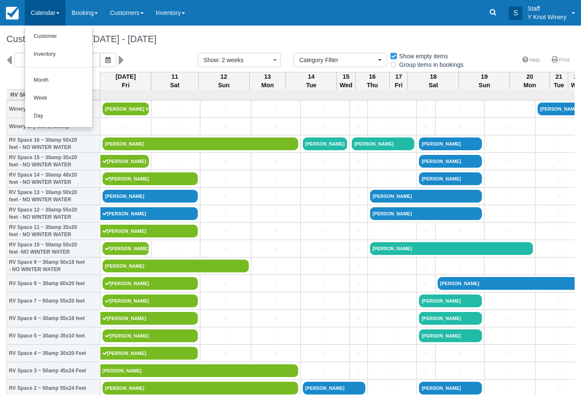
click at [53, 33] on link "Customer" at bounding box center [58, 37] width 67 height 18
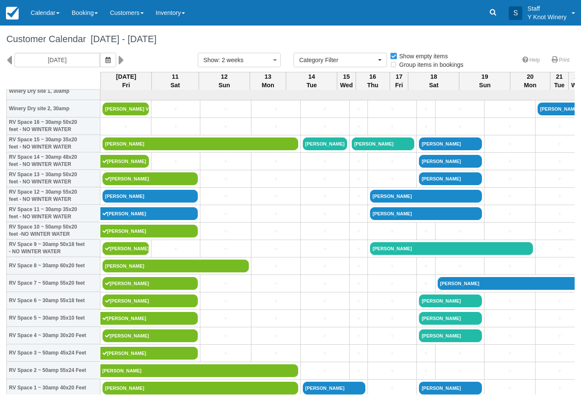
select select
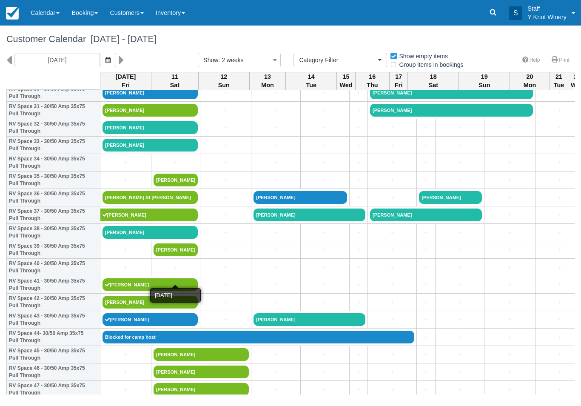
scroll to position [555, 0]
